Goal: Task Accomplishment & Management: Use online tool/utility

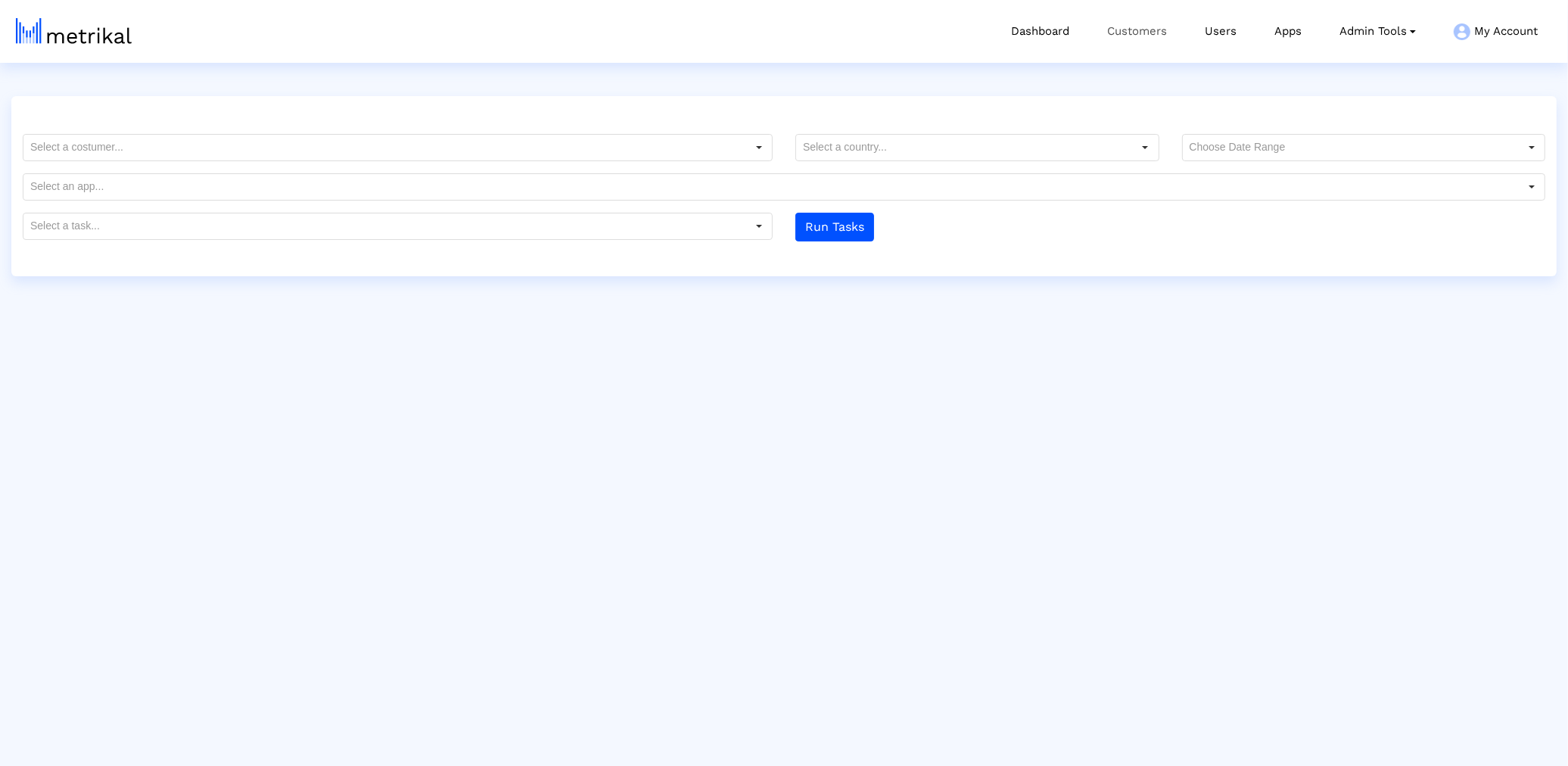
click at [1160, 31] on link "Customers" at bounding box center [1137, 32] width 98 height 63
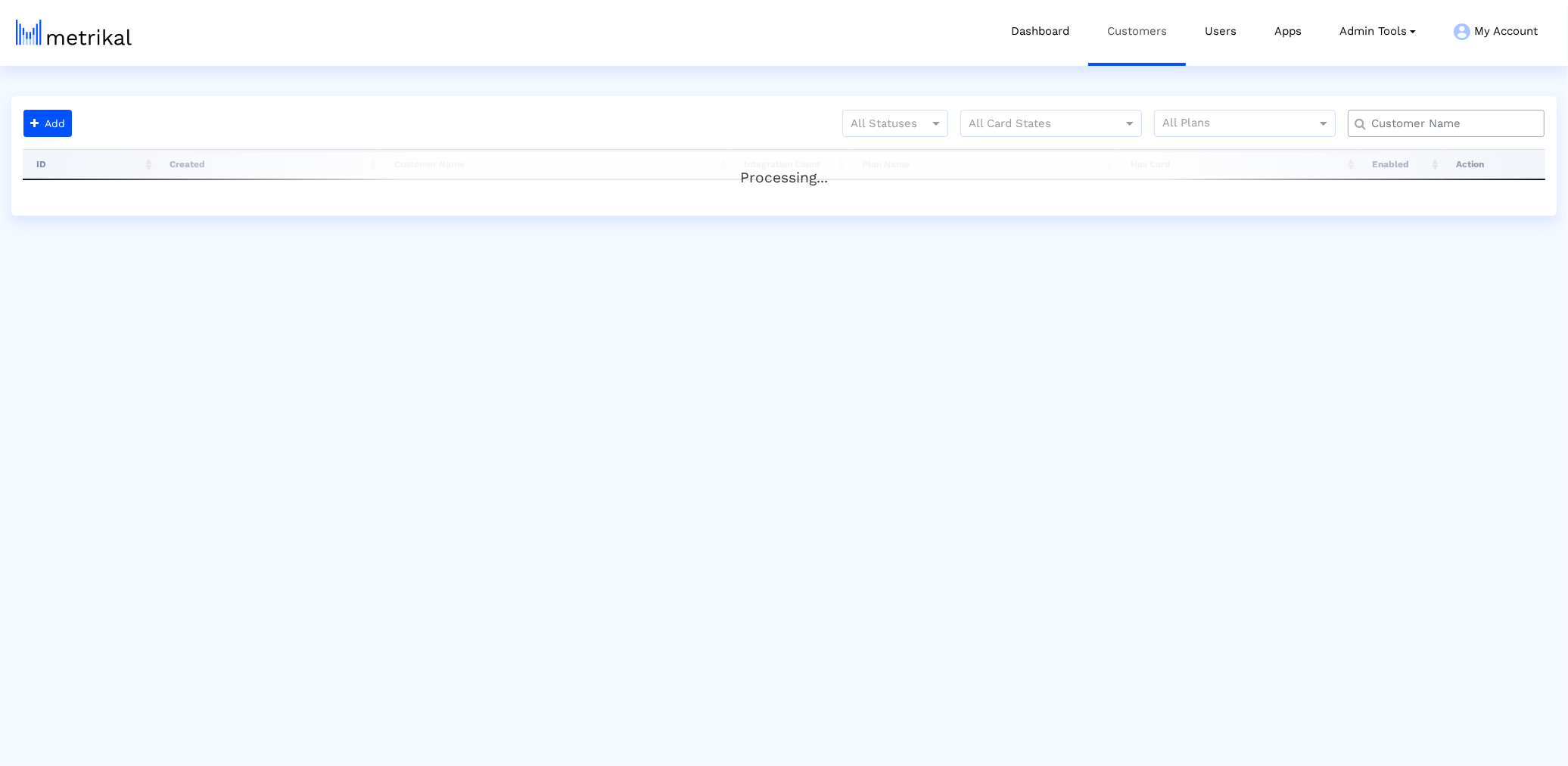
click at [1112, 53] on link "Customers" at bounding box center [1137, 32] width 98 height 63
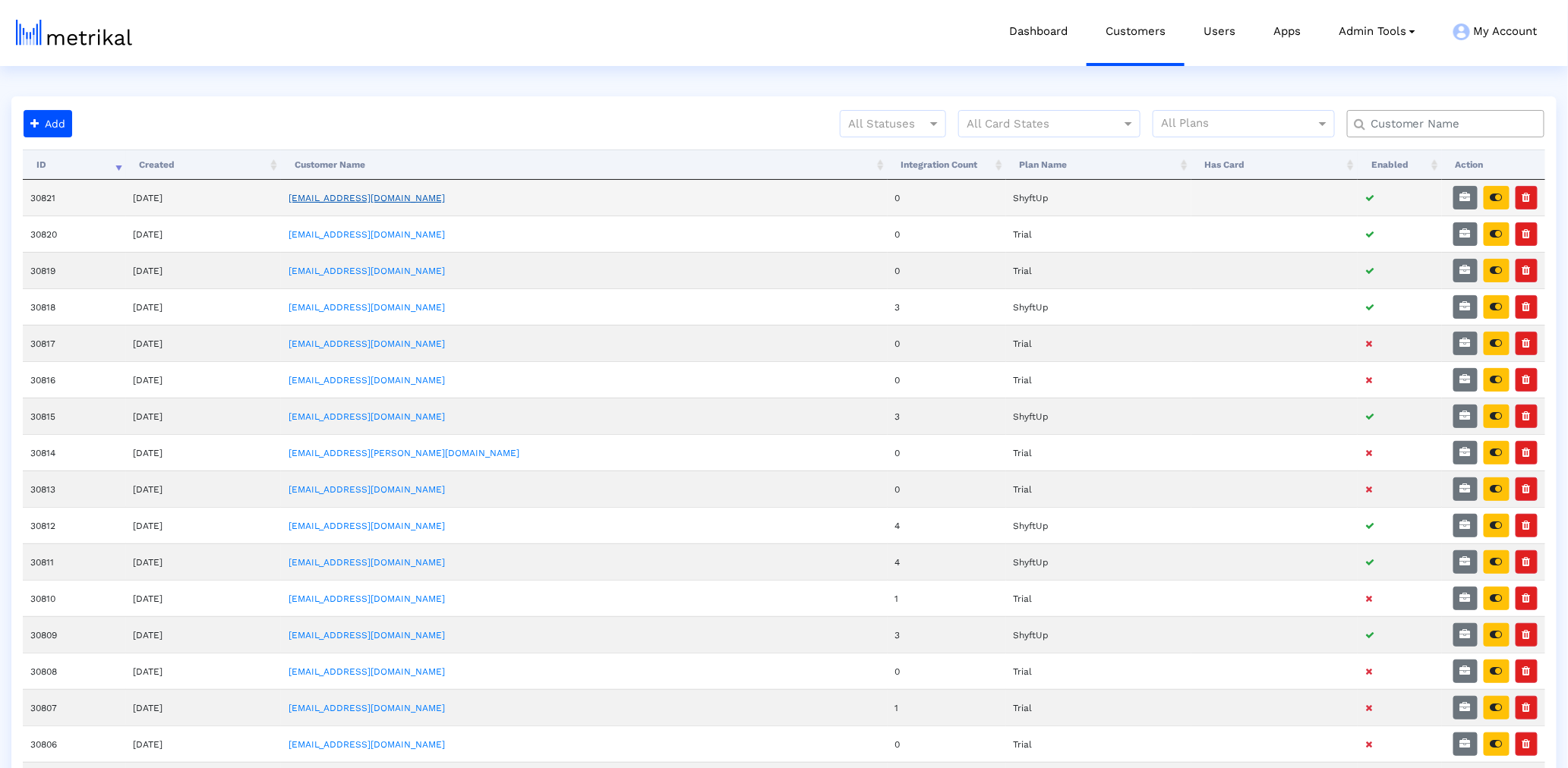
click at [411, 194] on link "[EMAIL_ADDRESS][DOMAIN_NAME]" at bounding box center [367, 198] width 156 height 11
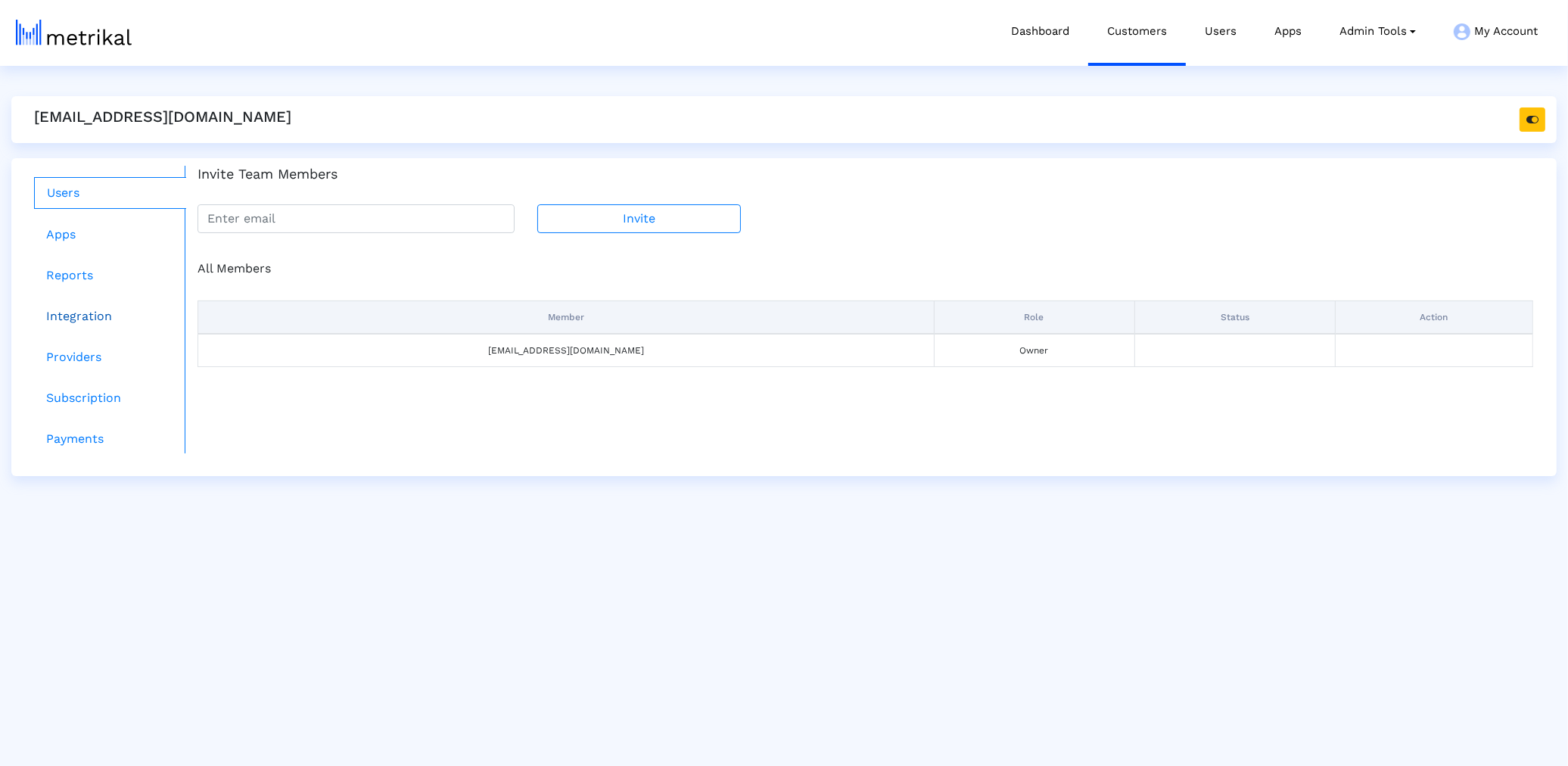
click at [75, 316] on link "Integration" at bounding box center [110, 316] width 152 height 30
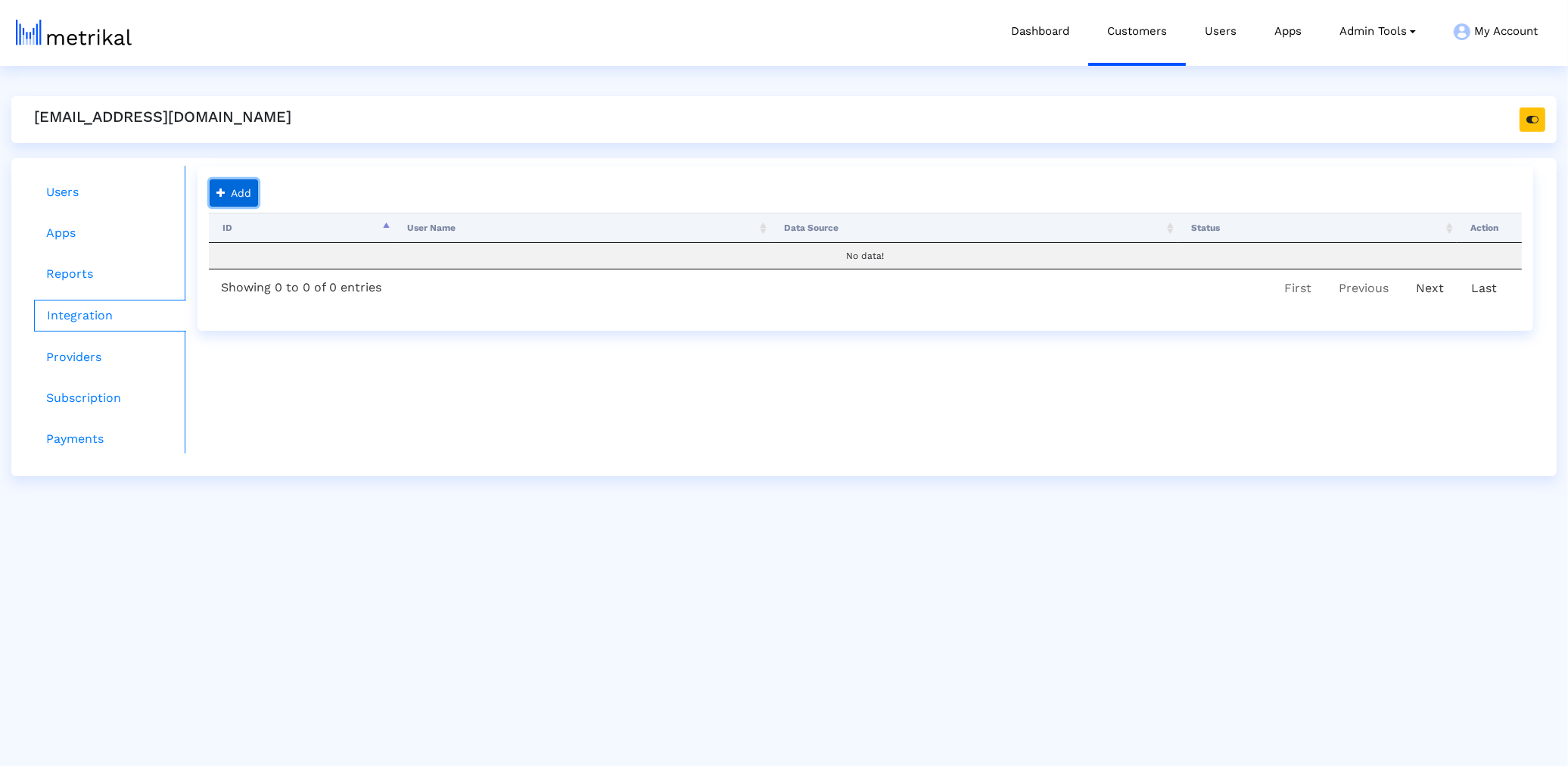
click at [212, 194] on button "Add" at bounding box center [234, 193] width 48 height 27
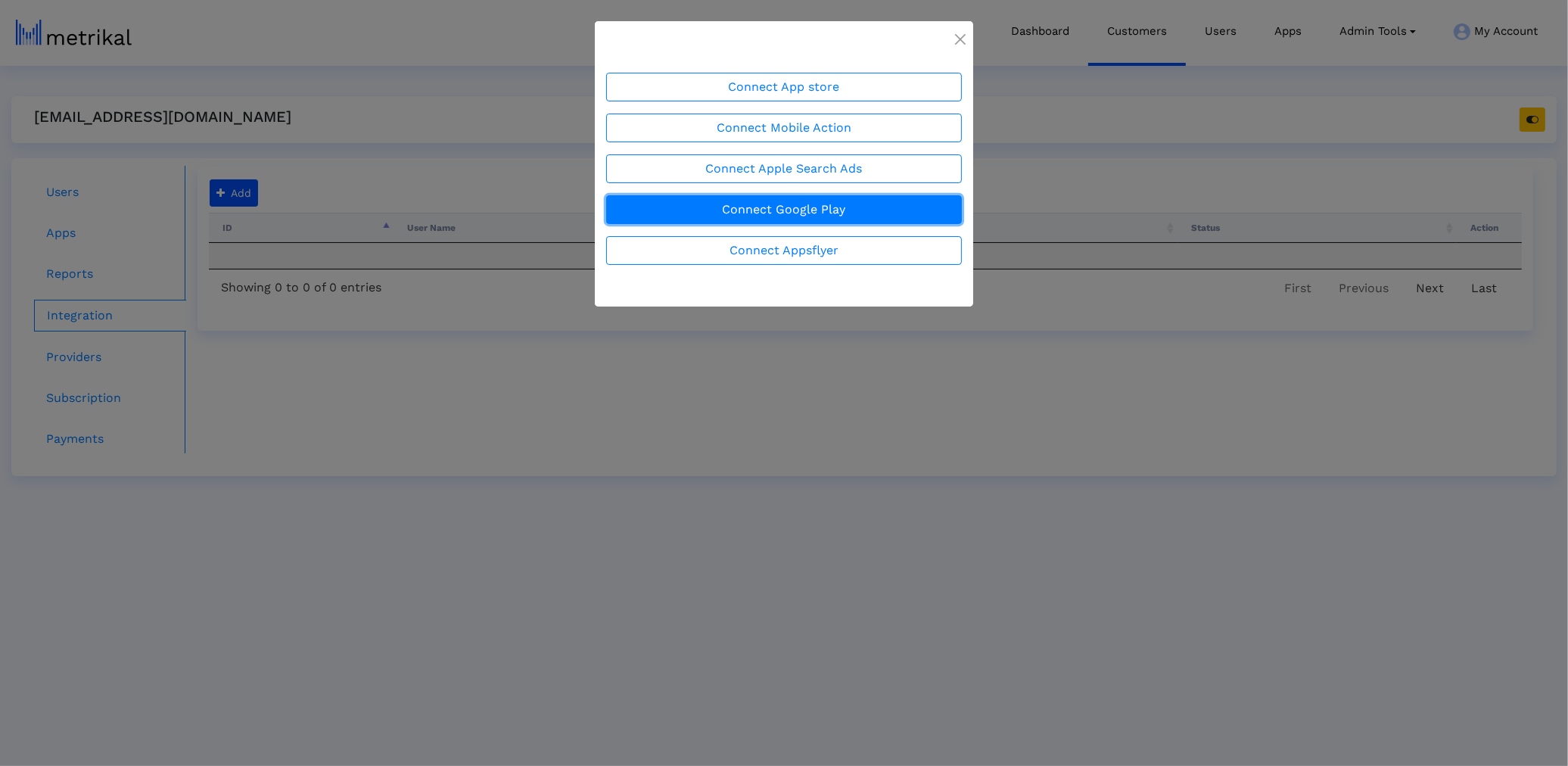
click at [816, 195] on button "Connect Google Play" at bounding box center [784, 209] width 356 height 29
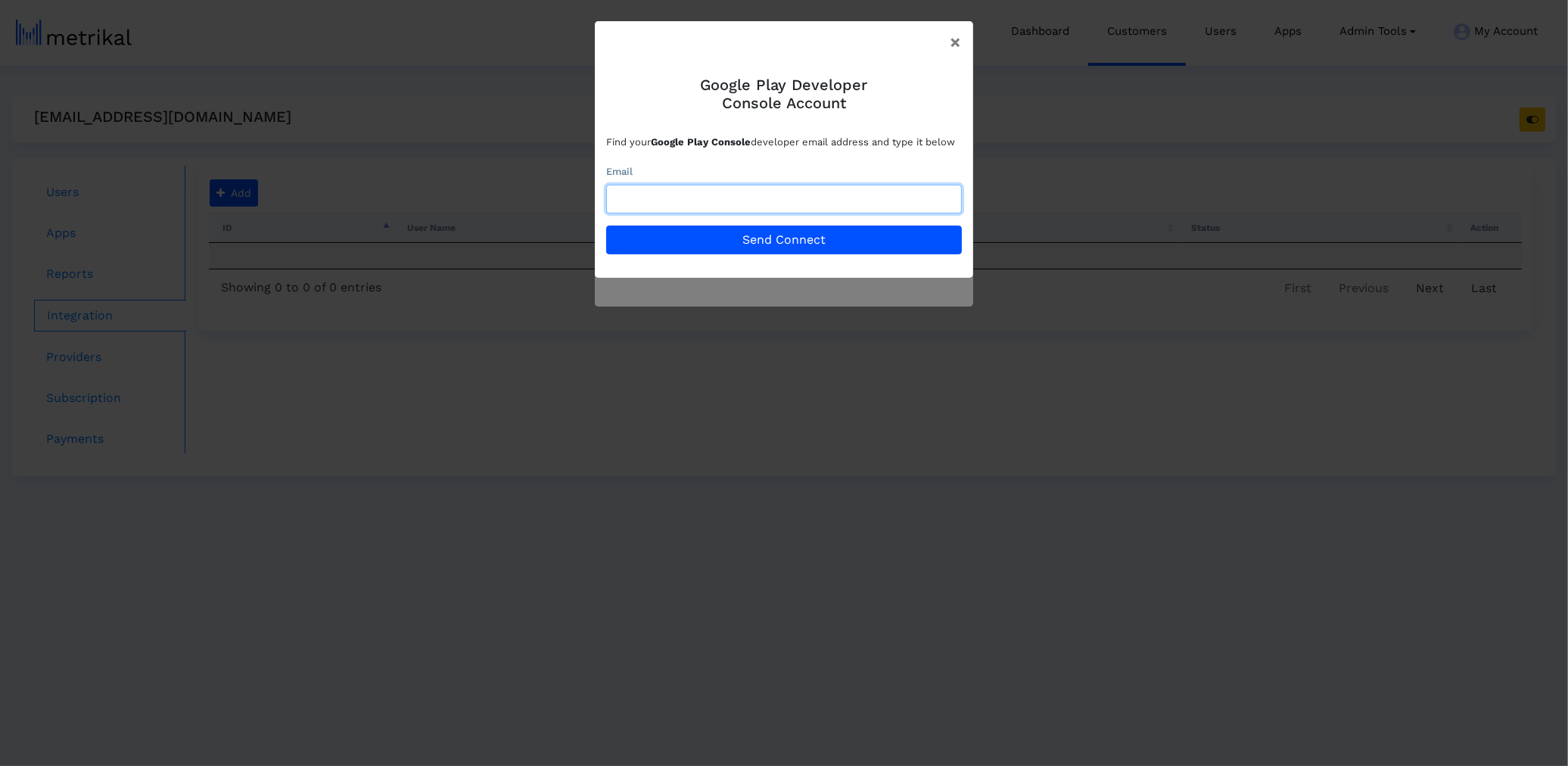
click at [811, 194] on input "text" at bounding box center [784, 199] width 356 height 29
paste input "[EMAIL_ADDRESS][DOMAIN_NAME]"
drag, startPoint x: 612, startPoint y: 204, endPoint x: 512, endPoint y: 201, distance: 100.0
click at [534, 203] on ngb-modal-window "× Google Play Developer Console Account Find your Google Play Console developer…" at bounding box center [784, 383] width 1568 height 766
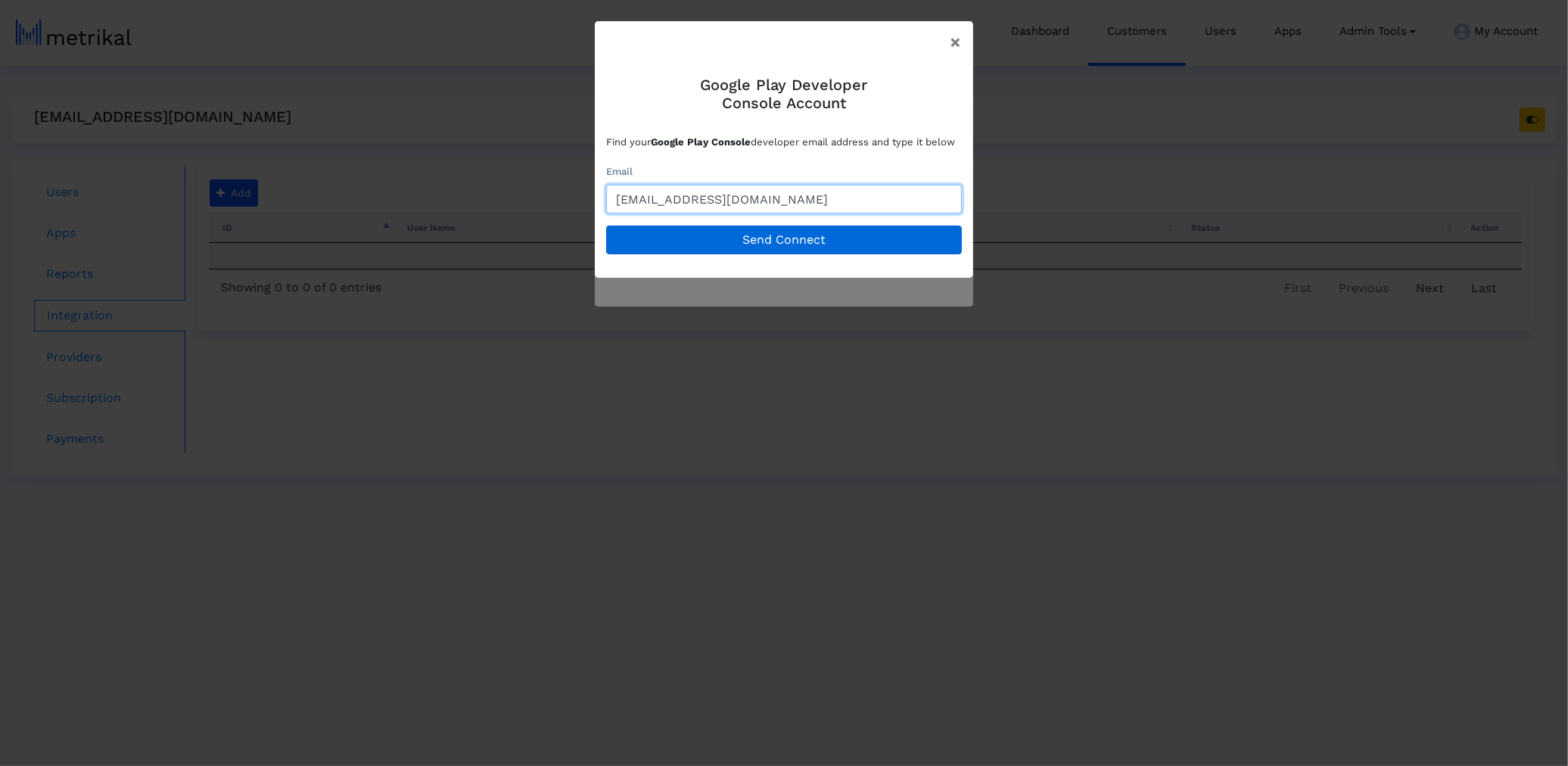
type input "[EMAIL_ADDRESS][DOMAIN_NAME]"
click at [759, 246] on button "Send Connect" at bounding box center [784, 240] width 356 height 29
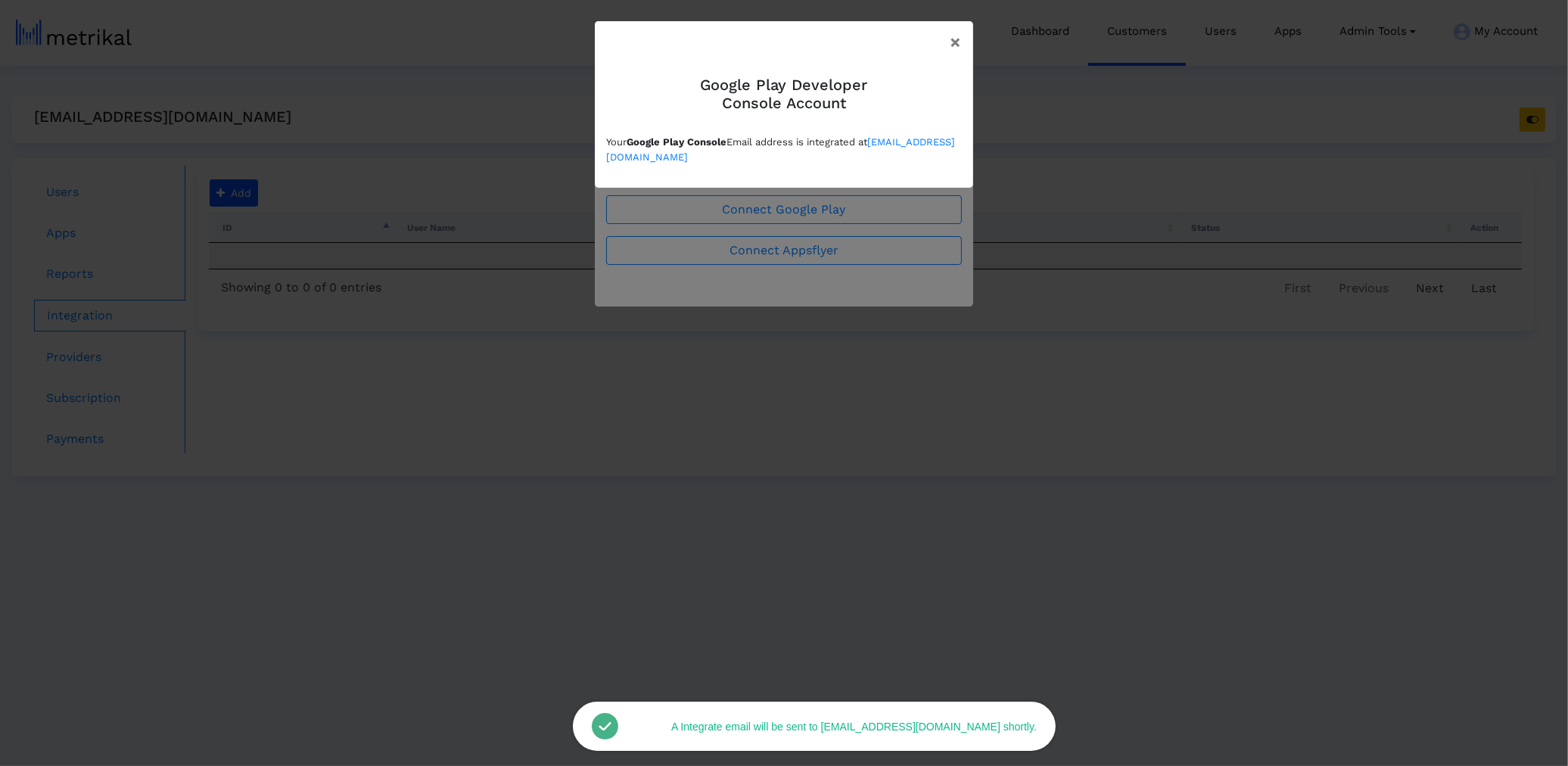
click at [713, 500] on ngb-modal-window "× Google Play Developer Console Account Your Google Play Console Email address …" at bounding box center [784, 383] width 1568 height 766
